Goal: Transaction & Acquisition: Purchase product/service

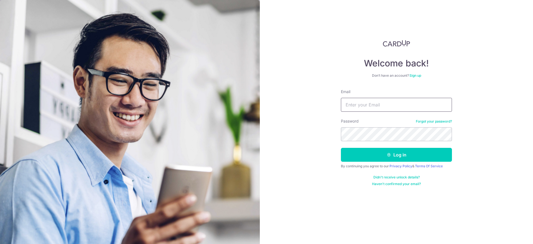
click at [372, 103] on input "Email" at bounding box center [396, 105] width 111 height 14
type input "chue.sai.hou@gmail.com"
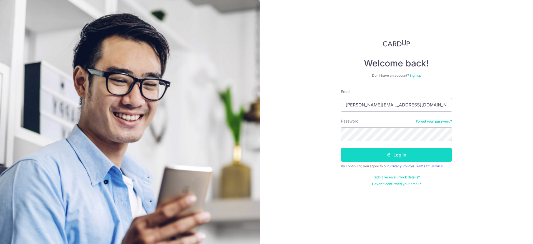
click at [380, 157] on button "Log in" at bounding box center [396, 155] width 111 height 14
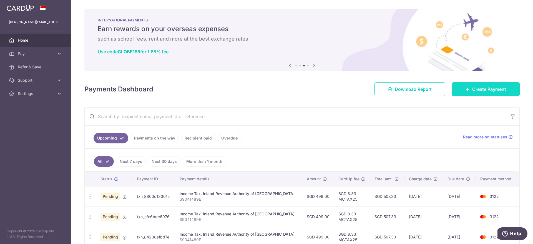
click at [470, 91] on link "Create Payment" at bounding box center [486, 89] width 68 height 14
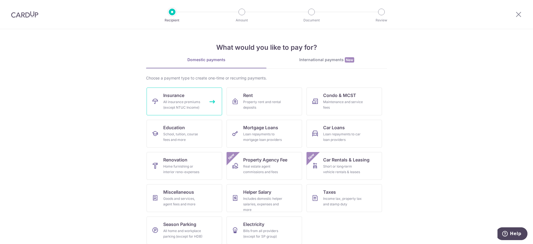
click at [199, 101] on div "All insurance premiums (except NTUC Income)" at bounding box center [183, 104] width 40 height 11
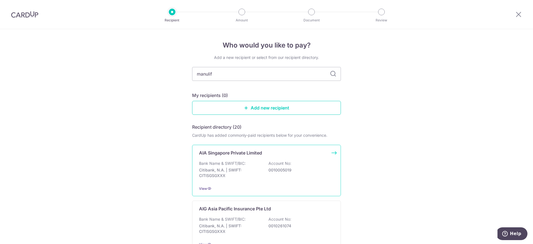
type input "manulife"
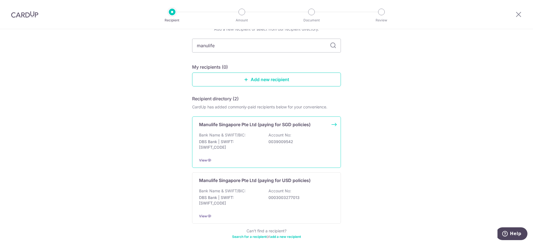
click at [266, 130] on div "Manulife Singapore Pte Ltd (paying for SGD policies) Bank Name & SWIFT/BIC: DBS…" at bounding box center [266, 141] width 149 height 51
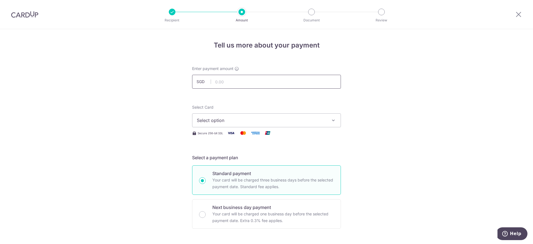
click at [235, 81] on input "text" at bounding box center [266, 82] width 149 height 14
type input "1,000.00"
click at [225, 120] on span "Select option" at bounding box center [261, 120] width 129 height 7
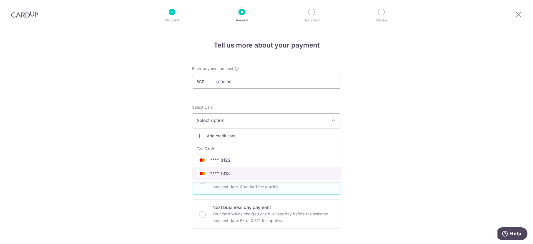
click at [223, 174] on span "**** 1918" at bounding box center [220, 173] width 20 height 7
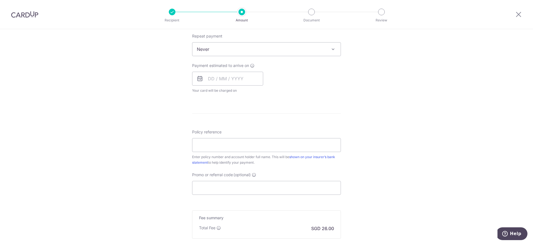
scroll to position [255, 0]
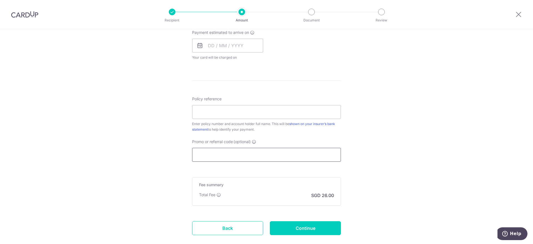
click at [213, 158] on input "Promo or referral code (optional)" at bounding box center [266, 155] width 149 height 14
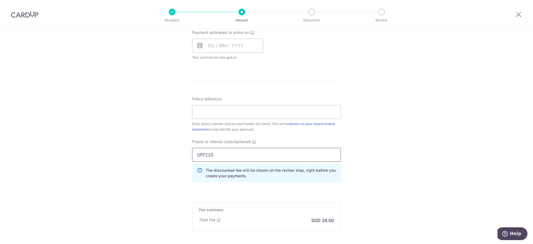
type input "OFF225"
drag, startPoint x: 147, startPoint y: 154, endPoint x: 150, endPoint y: 156, distance: 3.1
click at [147, 155] on div "Tell us more about your payment Enter payment amount SGD 1,000.00 1000.00 Selec…" at bounding box center [266, 37] width 533 height 527
click at [226, 110] on input "Policy reference" at bounding box center [266, 112] width 149 height 14
paste input "1452238664"
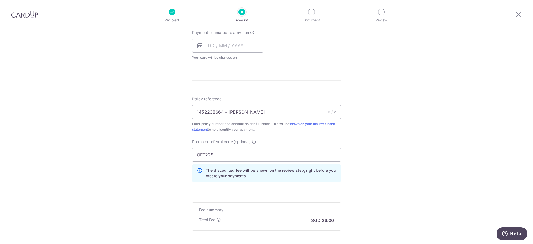
click at [146, 125] on div "Tell us more about your payment Enter payment amount SGD 1,000.00 1000.00 Selec…" at bounding box center [266, 37] width 533 height 527
drag, startPoint x: 224, startPoint y: 111, endPoint x: 227, endPoint y: 112, distance: 3.1
click at [227, 112] on input "1452238664 - Chue Sai Hou" at bounding box center [266, 112] width 149 height 14
type input "1452238664 [PERSON_NAME]"
click at [136, 131] on div "Tell us more about your payment Enter payment amount SGD 1,000.00 1000.00 Selec…" at bounding box center [266, 37] width 533 height 527
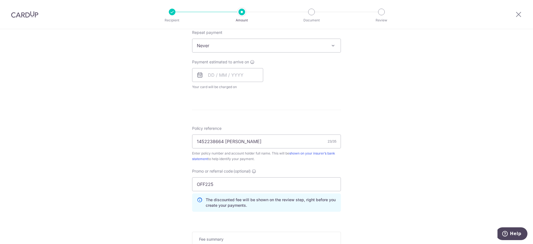
scroll to position [198, 0]
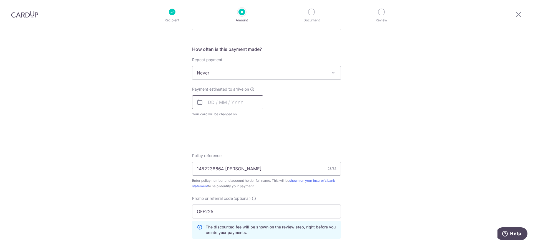
click at [212, 104] on input "text" at bounding box center [227, 102] width 71 height 14
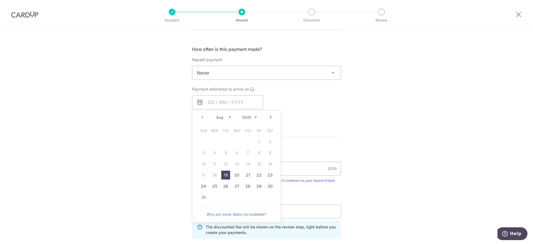
click at [227, 175] on link "19" at bounding box center [225, 174] width 9 height 9
type input "19/08/2025"
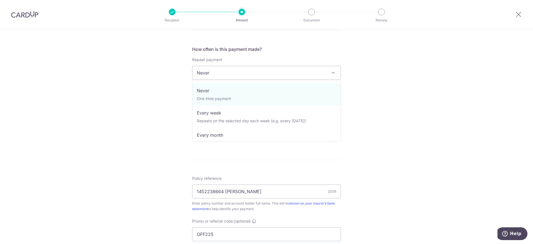
click at [231, 73] on span "Never" at bounding box center [266, 72] width 148 height 13
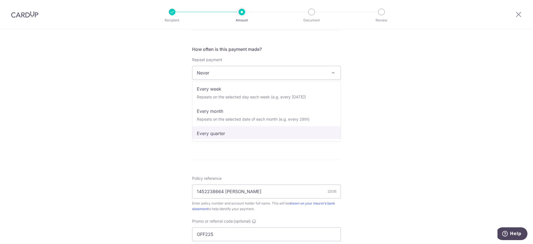
scroll to position [21, 0]
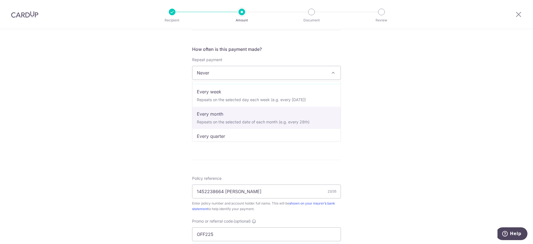
select select "3"
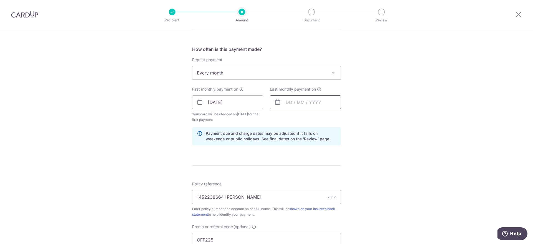
click at [293, 103] on input "text" at bounding box center [305, 102] width 71 height 14
click at [351, 117] on link "Next" at bounding box center [348, 117] width 7 height 7
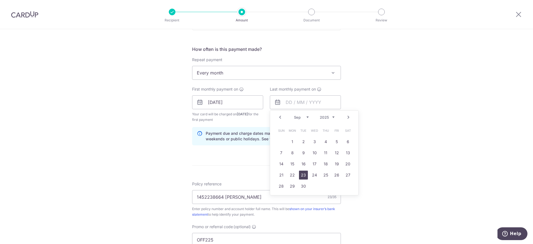
click at [305, 176] on link "23" at bounding box center [303, 174] width 9 height 9
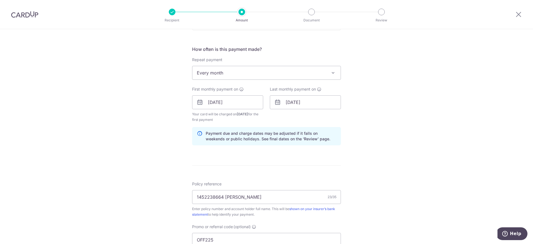
click at [404, 166] on div "Tell us more about your payment Enter payment amount SGD 1,000.00 1000.00 Selec…" at bounding box center [266, 109] width 533 height 556
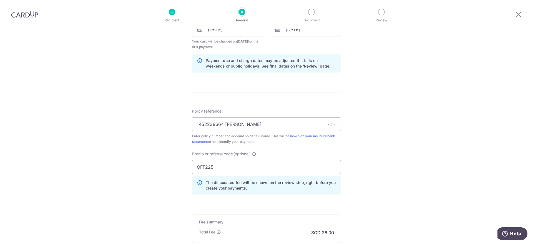
scroll to position [227, 0]
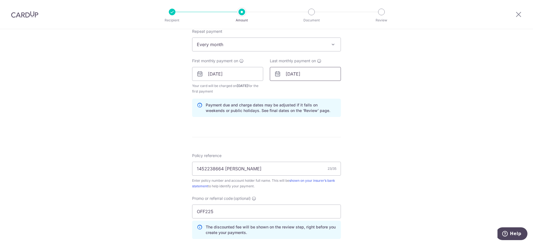
click at [318, 76] on input "23/09/2025" at bounding box center [305, 74] width 71 height 14
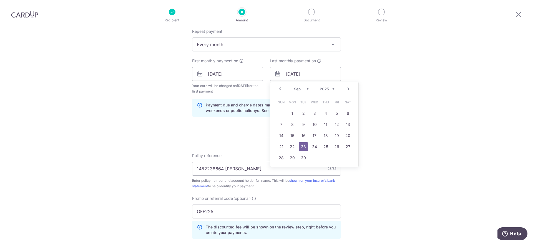
click at [349, 90] on link "Next" at bounding box center [348, 89] width 7 height 7
click at [314, 145] on link "22" at bounding box center [314, 146] width 9 height 9
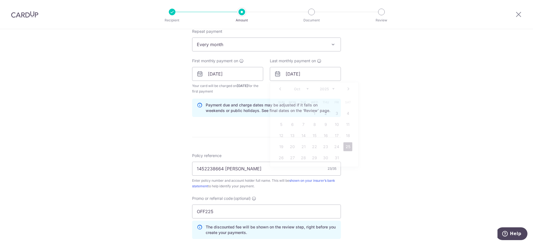
click at [396, 159] on div "Tell us more about your payment Enter payment amount SGD 1,000.00 1000.00 Selec…" at bounding box center [266, 81] width 533 height 556
click at [320, 72] on input "22/10/2025" at bounding box center [305, 74] width 71 height 14
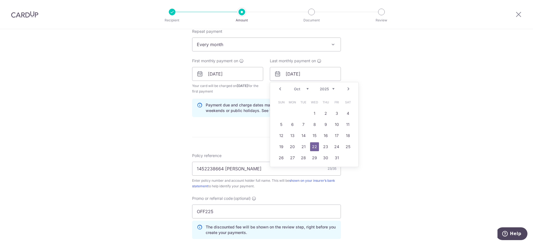
click at [281, 89] on link "Prev" at bounding box center [280, 89] width 7 height 7
click at [303, 136] on link "16" at bounding box center [303, 135] width 9 height 9
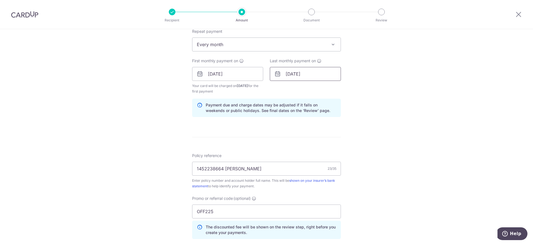
click at [321, 74] on input "16/09/2025" at bounding box center [305, 74] width 71 height 14
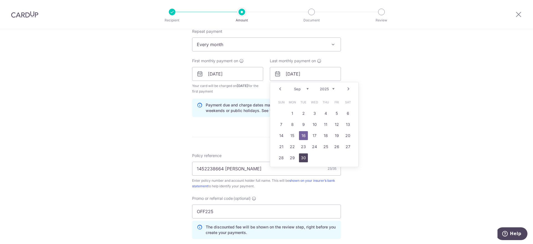
click at [304, 157] on link "30" at bounding box center [303, 157] width 9 height 9
type input "30/09/2025"
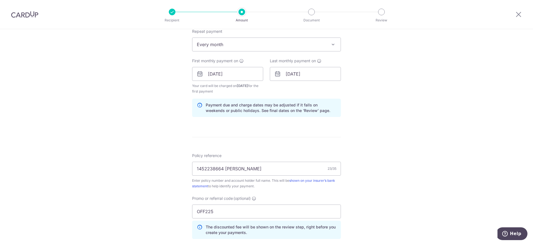
click at [401, 157] on div "Tell us more about your payment Enter payment amount SGD 1,000.00 1000.00 Selec…" at bounding box center [266, 81] width 533 height 556
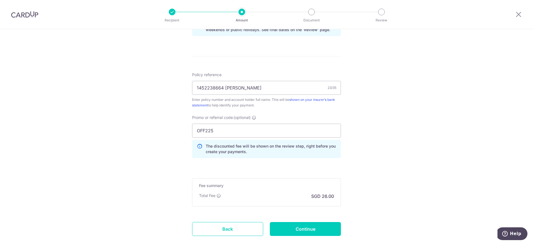
scroll to position [341, 0]
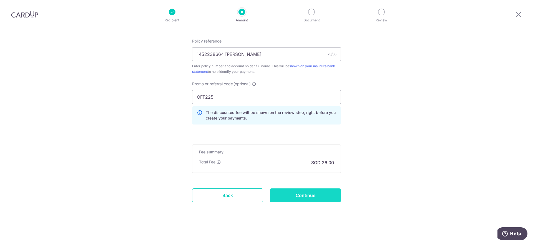
click at [304, 195] on input "Continue" at bounding box center [305, 195] width 71 height 14
type input "Create Schedule"
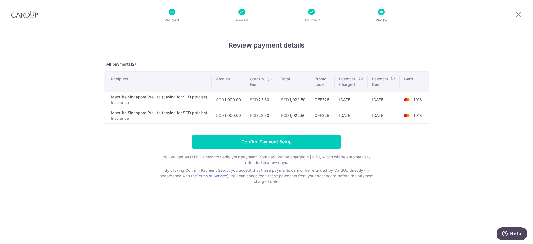
click at [415, 45] on h4 "Review payment details" at bounding box center [266, 45] width 325 height 10
click at [314, 14] on div at bounding box center [311, 12] width 7 height 7
click at [240, 13] on div at bounding box center [242, 12] width 7 height 7
click at [307, 14] on li "Document" at bounding box center [280, 12] width 70 height 7
click at [516, 16] on icon at bounding box center [518, 14] width 7 height 7
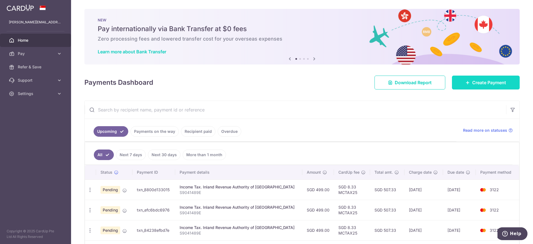
click at [469, 84] on icon at bounding box center [468, 82] width 4 height 4
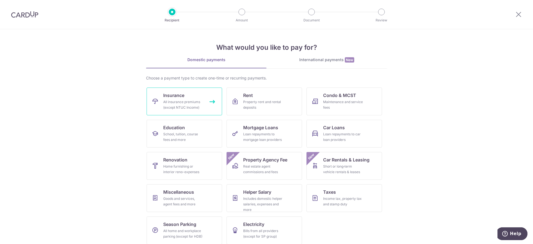
click at [195, 102] on div "All insurance premiums (except NTUC Income)" at bounding box center [183, 104] width 40 height 11
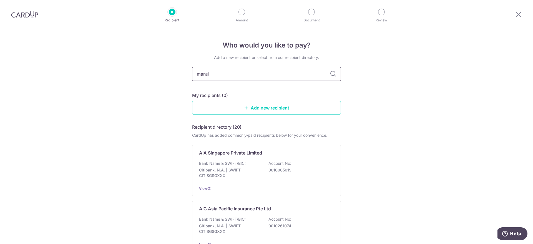
type input "manuli"
click at [253, 159] on div "Manulife Singapore Pte Ltd (paying for SGD policies) Bank Name & SWIFT/BIC: DBS…" at bounding box center [266, 170] width 149 height 51
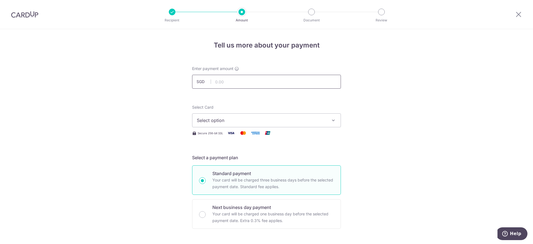
click at [223, 79] on input "text" at bounding box center [266, 82] width 149 height 14
type input "1,000.00"
click at [197, 121] on span "Select option" at bounding box center [261, 120] width 129 height 7
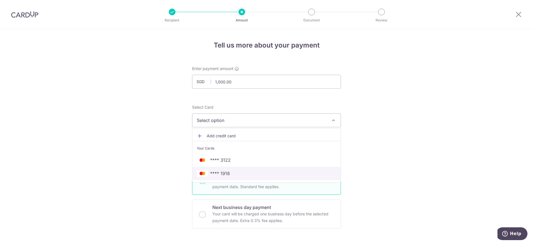
click at [219, 174] on span "**** 1918" at bounding box center [220, 173] width 20 height 7
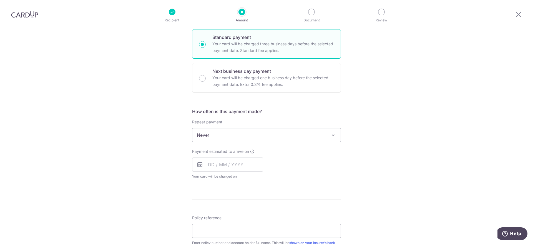
scroll to position [142, 0]
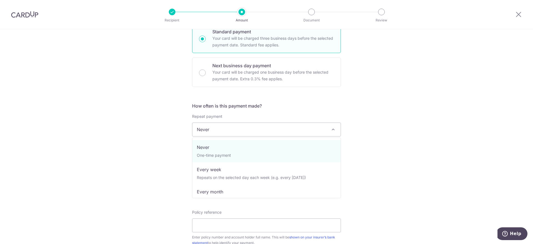
click at [224, 127] on span "Never" at bounding box center [266, 129] width 148 height 13
select select "3"
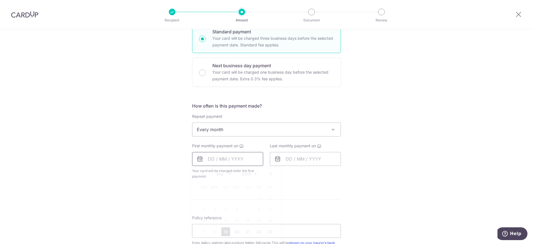
click at [219, 160] on input "text" at bounding box center [227, 159] width 71 height 14
click at [236, 231] on link "20" at bounding box center [236, 231] width 9 height 9
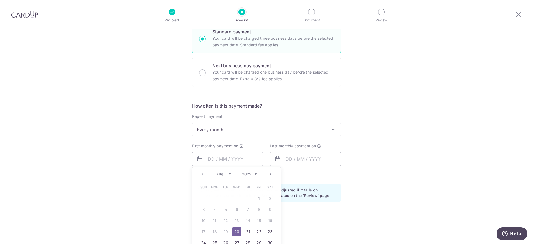
type input "[DATE]"
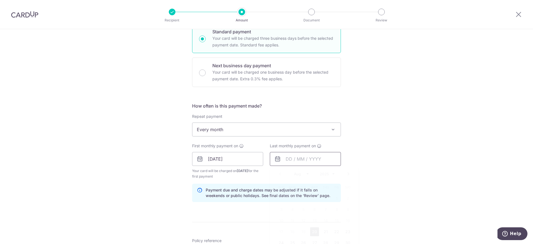
click at [294, 158] on input "text" at bounding box center [305, 159] width 71 height 14
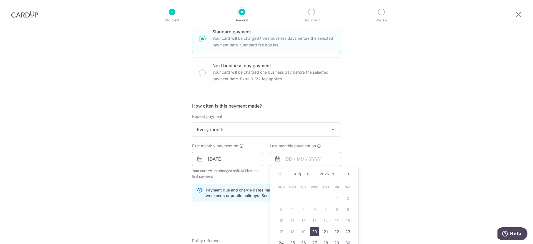
click at [348, 174] on link "Next" at bounding box center [348, 173] width 7 height 7
click at [280, 174] on link "Prev" at bounding box center [280, 173] width 7 height 7
click at [327, 232] on link "20" at bounding box center [325, 231] width 9 height 9
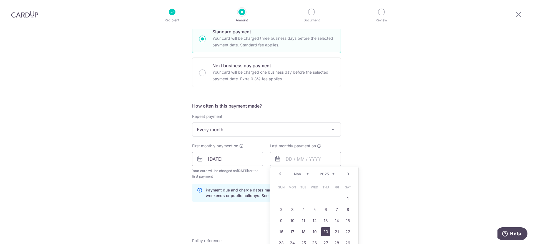
type input "[DATE]"
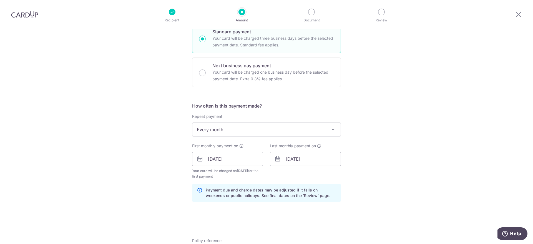
click at [388, 208] on div "Tell us more about your payment Enter payment amount SGD 1,000.00 1000.00 Selec…" at bounding box center [266, 153] width 533 height 531
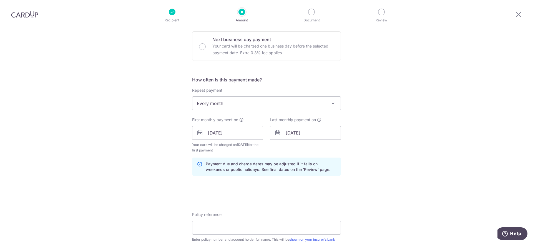
scroll to position [198, 0]
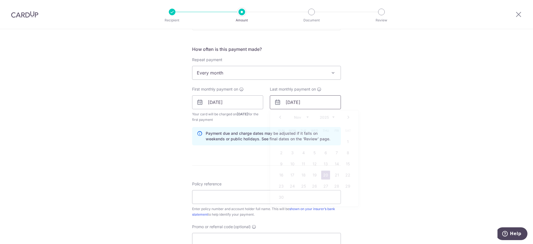
click at [316, 102] on input "[DATE]" at bounding box center [305, 102] width 71 height 14
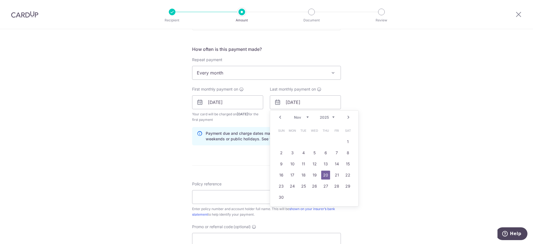
click at [326, 175] on link "20" at bounding box center [325, 174] width 9 height 9
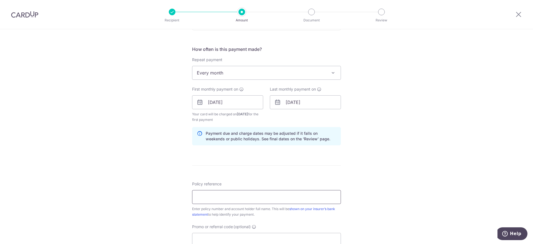
click at [221, 195] on input "Policy reference" at bounding box center [266, 197] width 149 height 14
type input "1452238664 [PERSON_NAME]"
click at [146, 198] on div "Tell us more about your payment Enter payment amount SGD 1,000.00 1000.00 Selec…" at bounding box center [266, 96] width 533 height 531
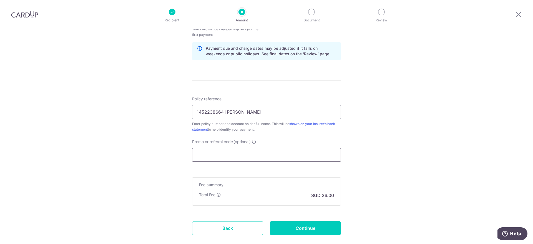
click at [217, 156] on input "Promo or referral code (optional)" at bounding box center [266, 155] width 149 height 14
click at [211, 154] on input "Promo or referral code (optional)" at bounding box center [266, 155] width 149 height 14
paste input "REC185"
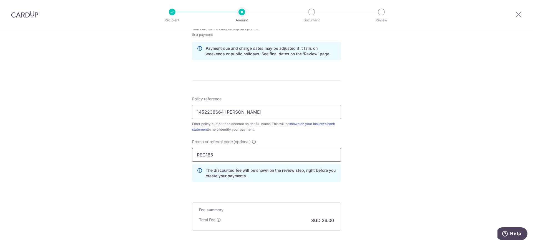
type input "REC185"
click at [153, 160] on div "Tell us more about your payment Enter payment amount SGD 1,000.00 1000.00 Selec…" at bounding box center [266, 24] width 533 height 556
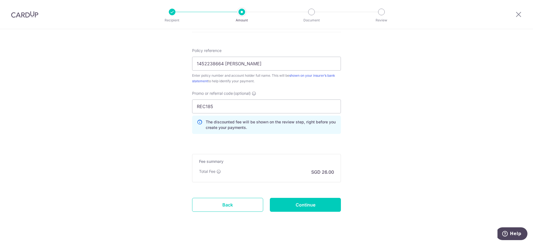
scroll to position [340, 0]
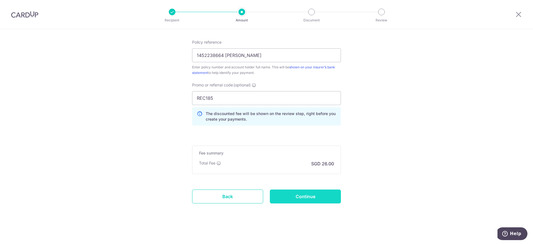
click at [311, 199] on input "Continue" at bounding box center [305, 196] width 71 height 14
type input "Create Schedule"
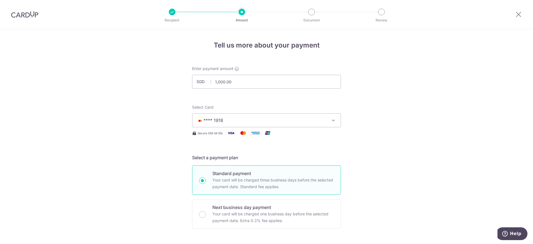
scroll to position [320, 0]
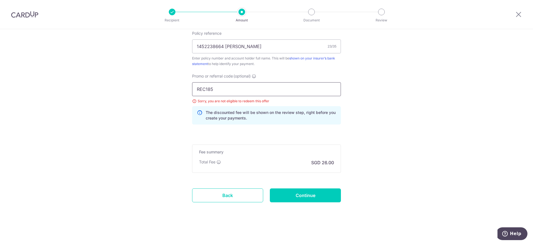
click at [233, 93] on input "REC185" at bounding box center [266, 89] width 149 height 14
paste input "OFF22"
type input "OFF225"
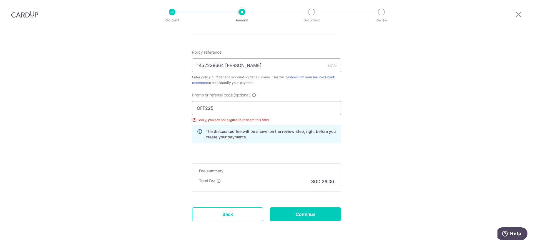
scroll to position [292, 0]
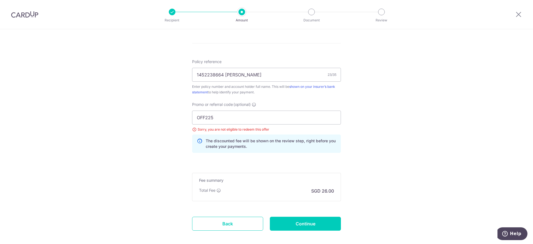
click at [423, 148] on div "Tell us more about your payment Enter payment amount SGD 1,000.00 1000.00 Selec…" at bounding box center [266, 4] width 533 height 535
click at [398, 198] on div "Tell us more about your payment Enter payment amount SGD 1,000.00 1000.00 Selec…" at bounding box center [266, 4] width 533 height 535
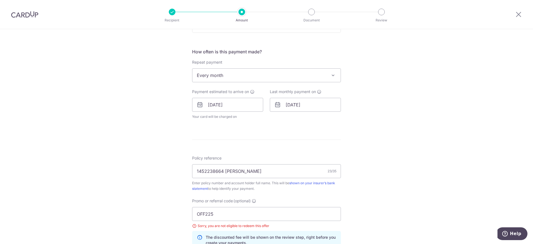
scroll to position [151, 0]
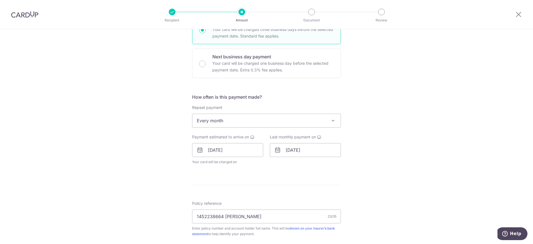
click at [400, 181] on div "Tell us more about your payment Enter payment amount SGD 1,000.00 1000.00 Selec…" at bounding box center [266, 146] width 533 height 535
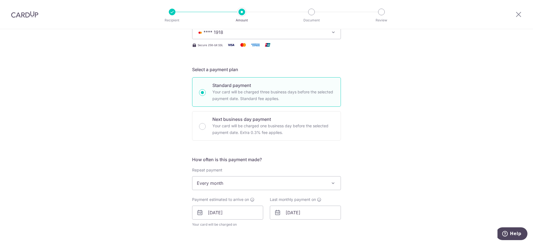
scroll to position [122, 0]
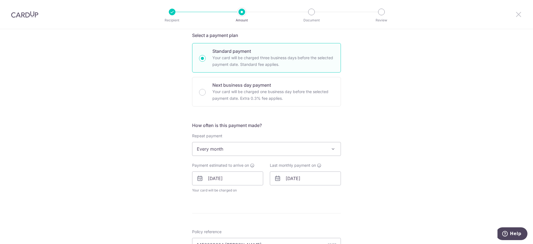
click at [519, 15] on icon at bounding box center [518, 14] width 7 height 7
